Goal: Find specific page/section: Find specific page/section

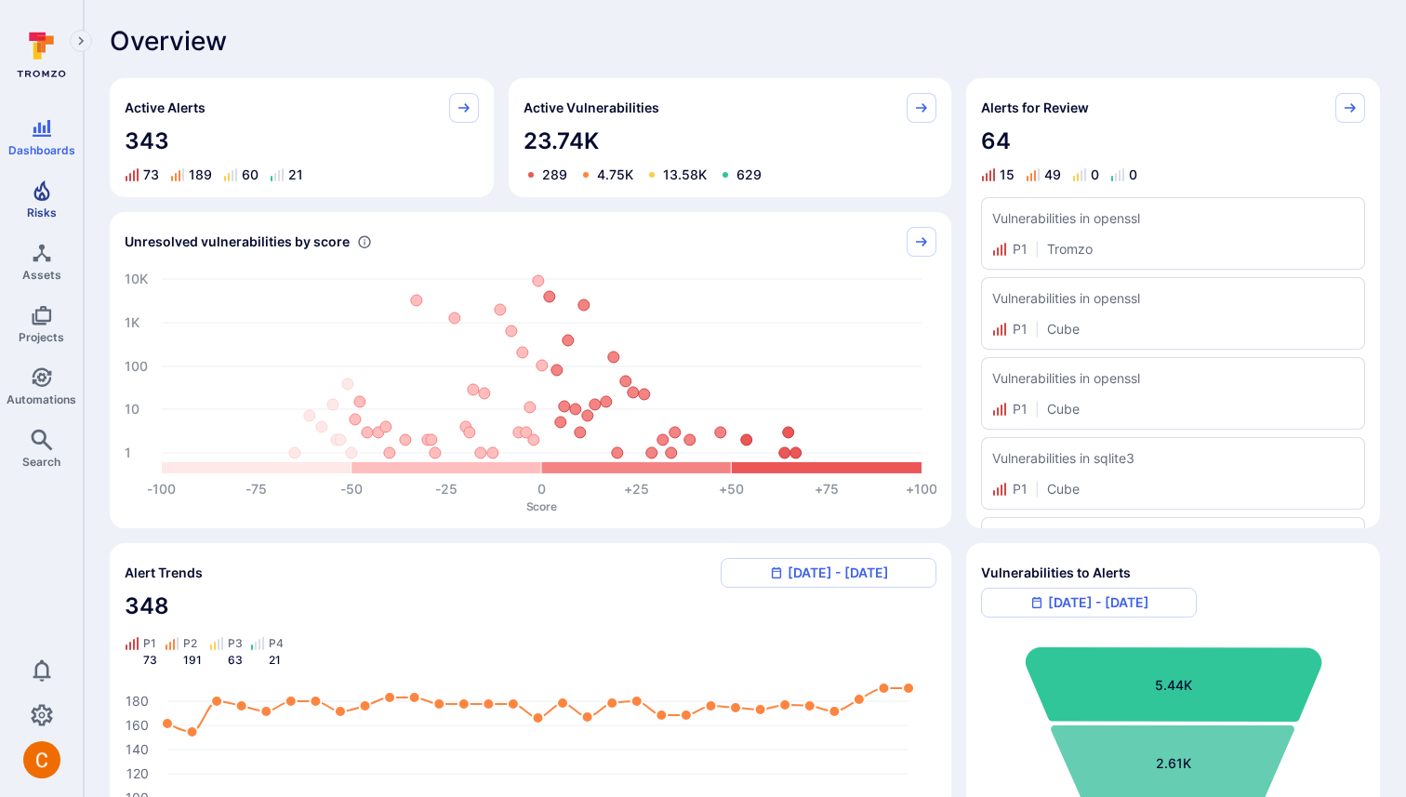
click at [44, 183] on icon "Risks" at bounding box center [41, 190] width 16 height 20
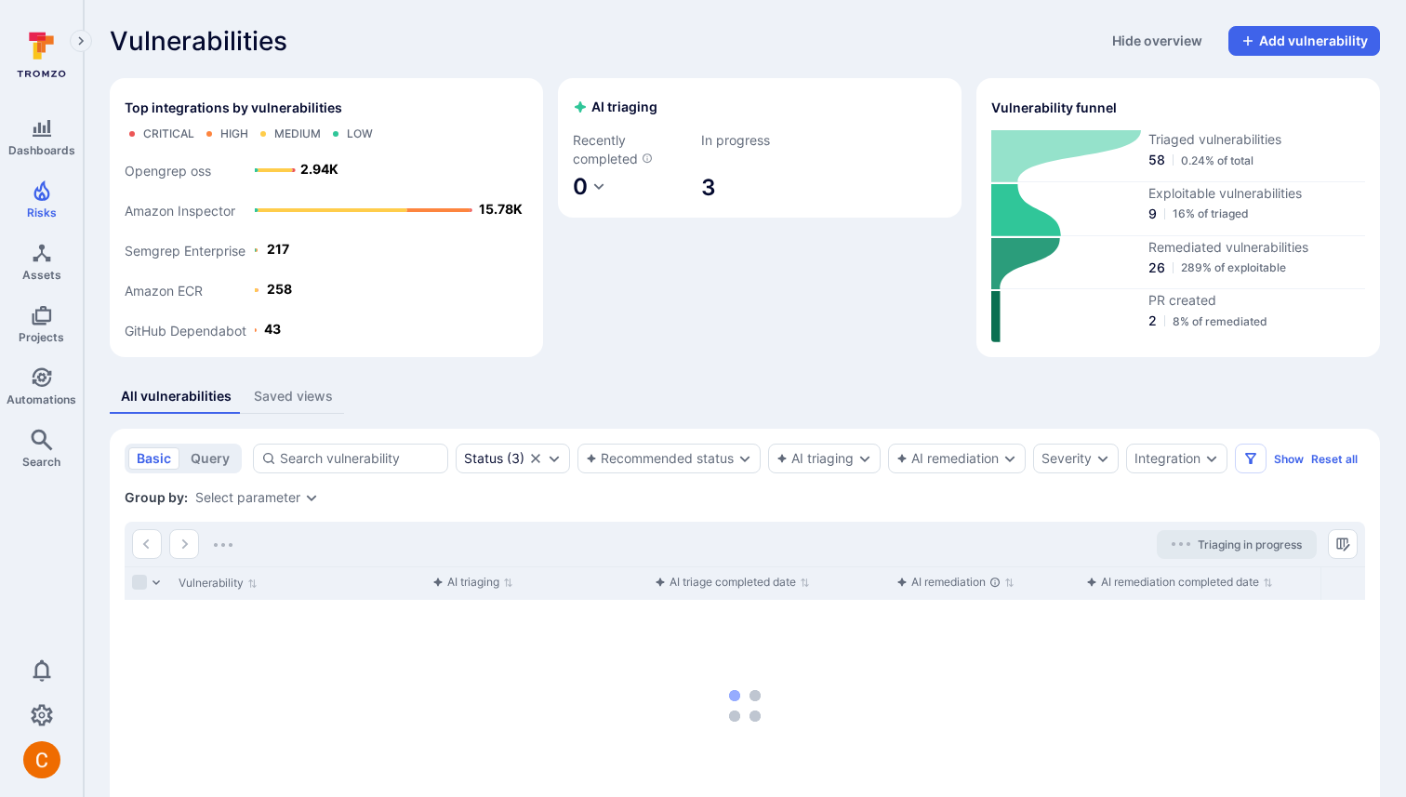
click at [312, 404] on div "Saved views" at bounding box center [293, 396] width 79 height 19
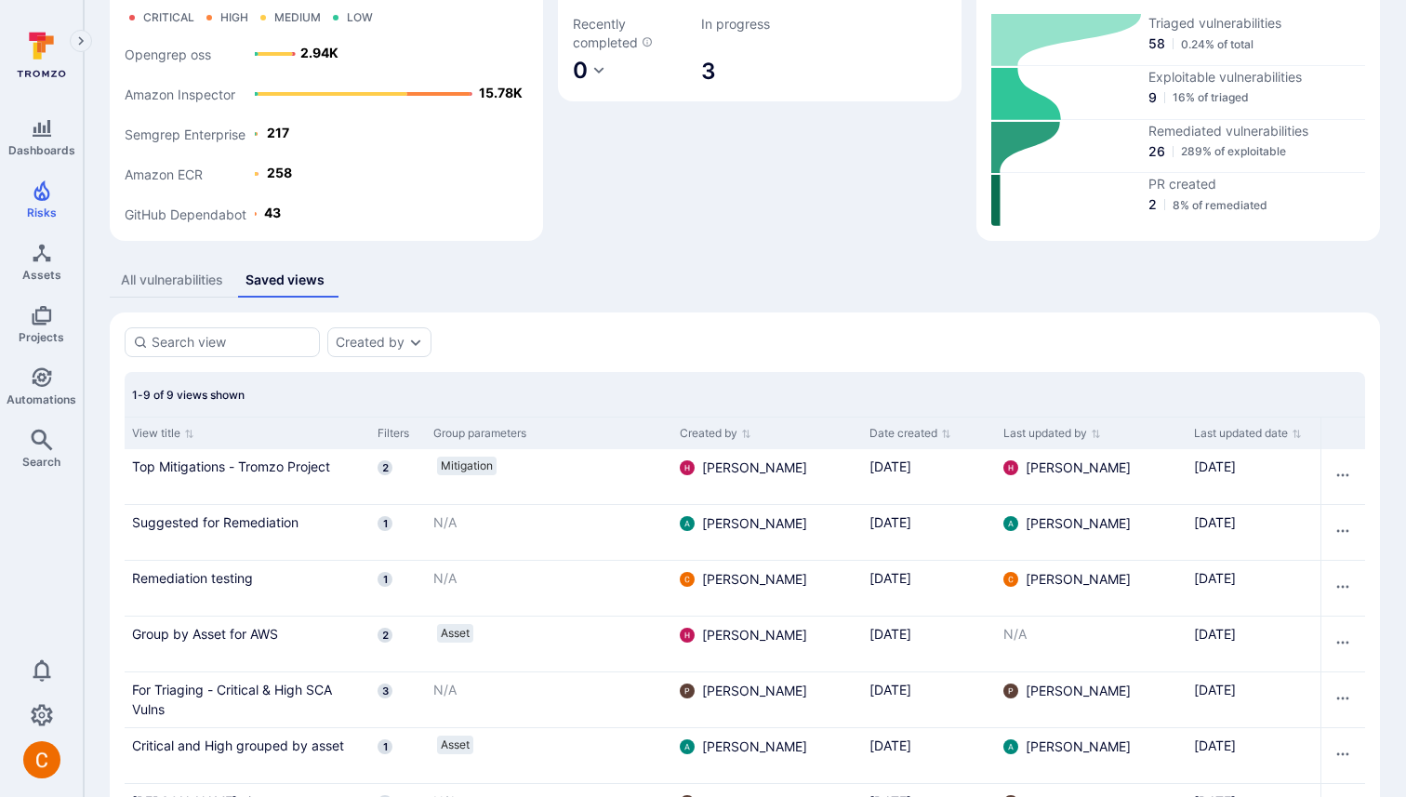
scroll to position [311, 0]
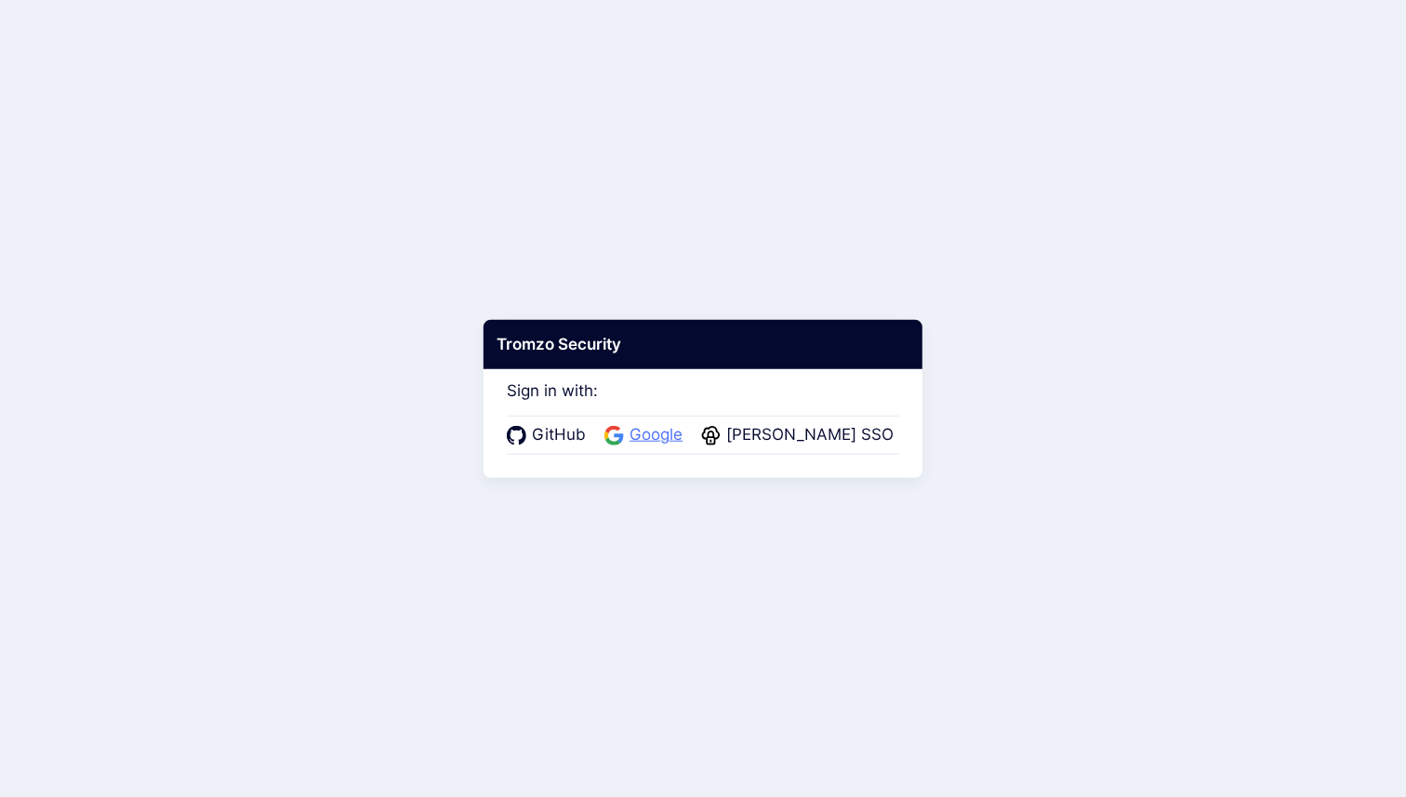
click at [665, 443] on span "Google" at bounding box center [656, 435] width 64 height 24
